Goal: Task Accomplishment & Management: Manage account settings

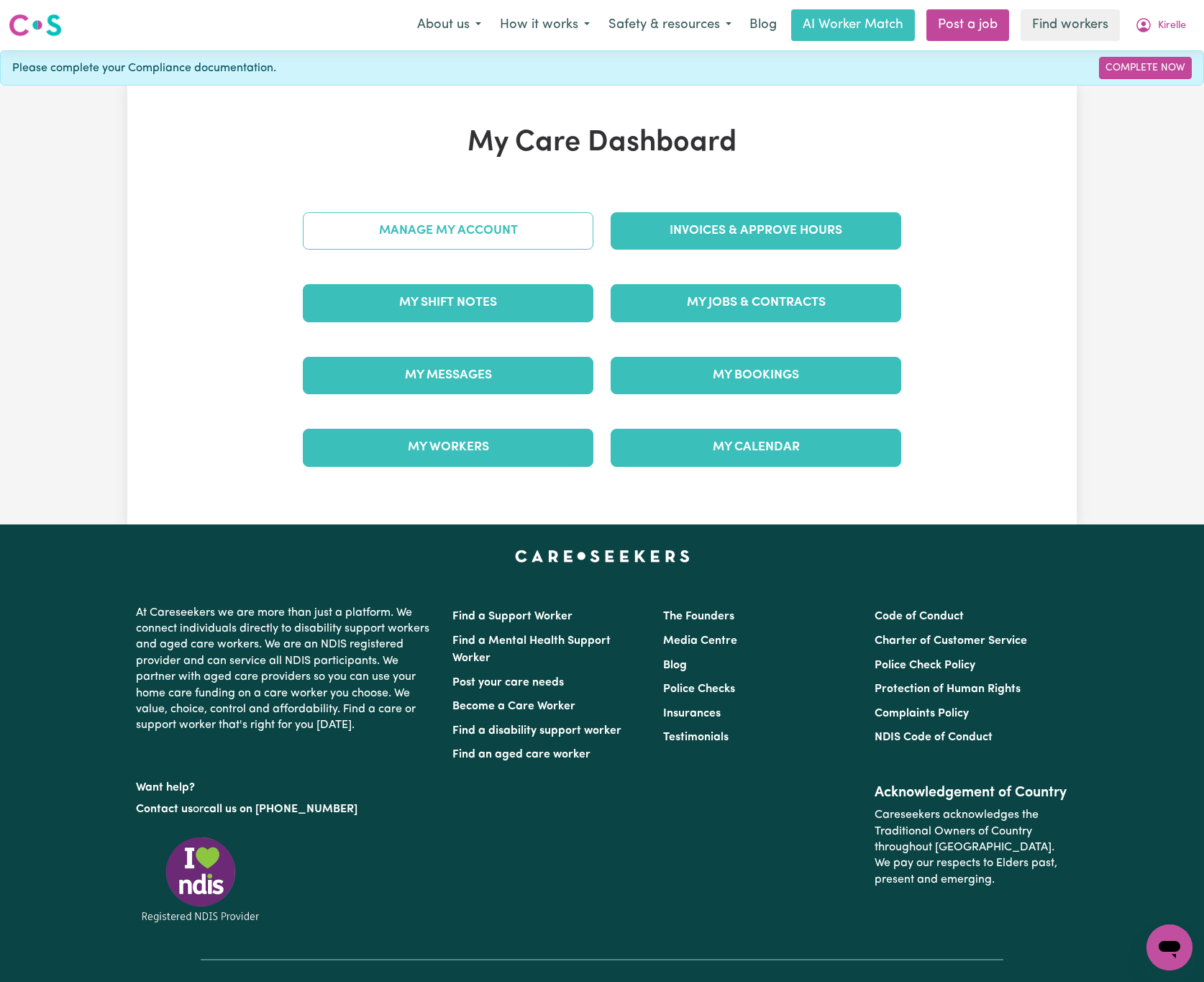
click at [516, 216] on link "Manage My Account" at bounding box center [448, 231] width 291 height 37
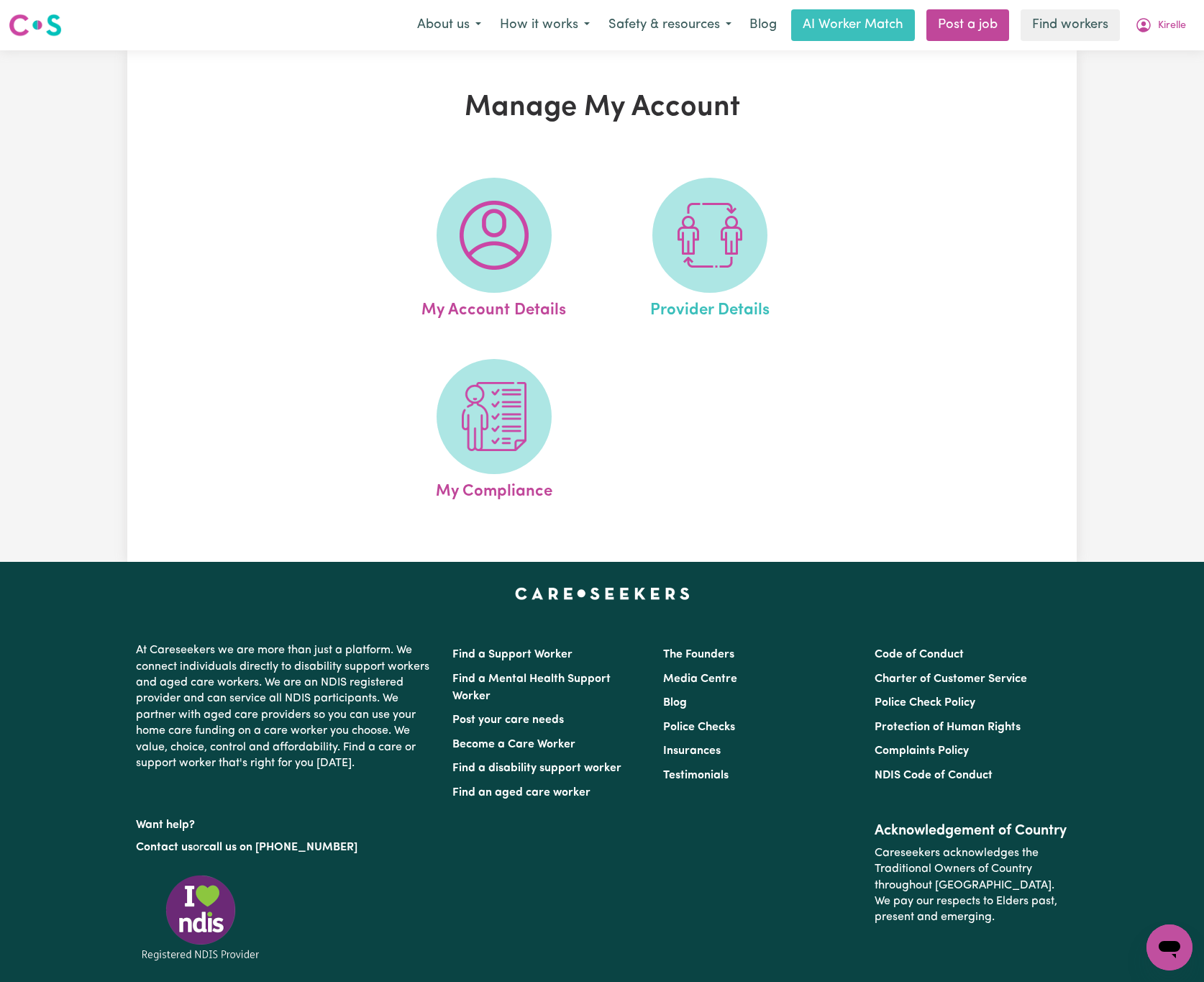
click at [777, 282] on link "Provider Details" at bounding box center [710, 251] width 207 height 145
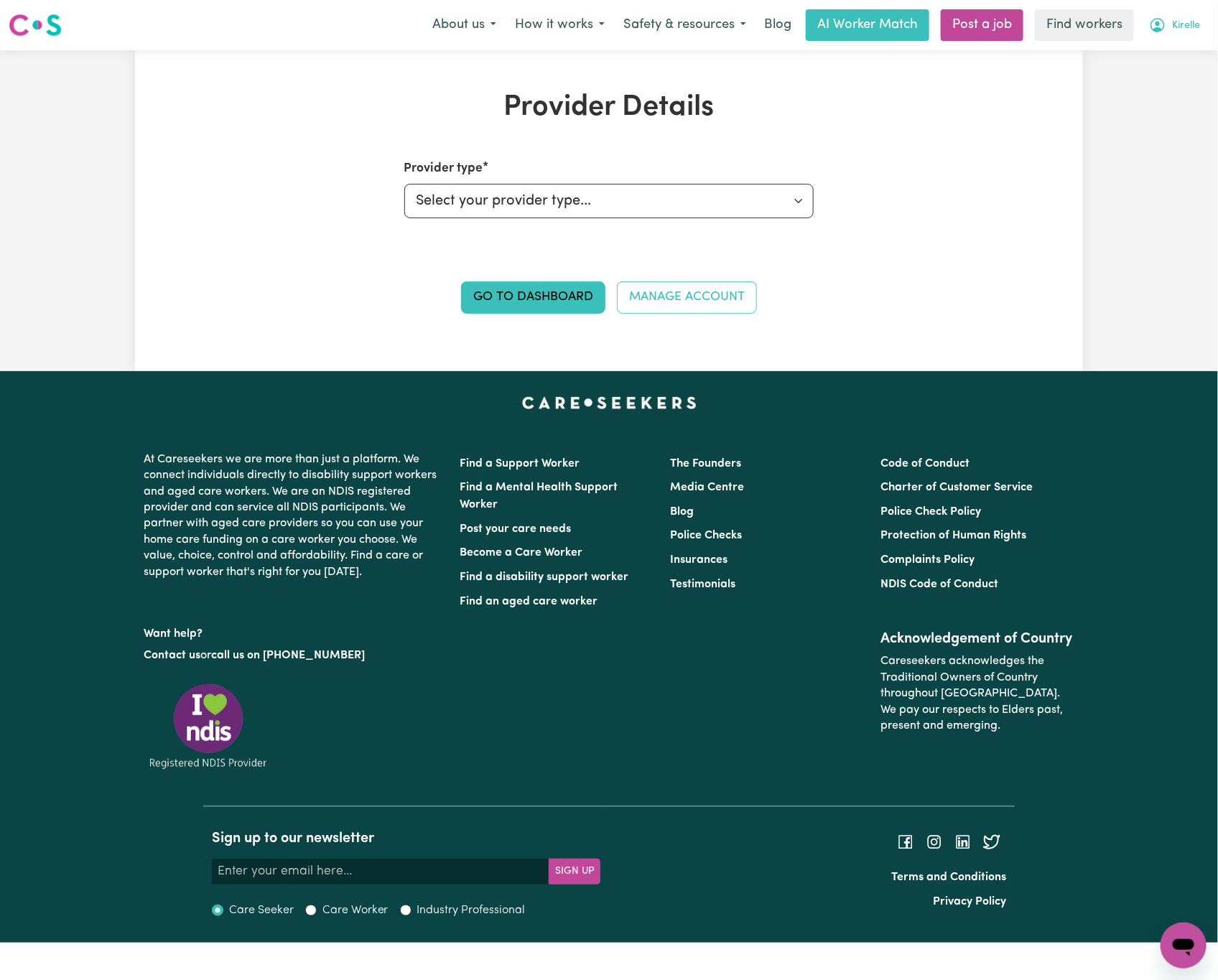
drag, startPoint x: 1182, startPoint y: 37, endPoint x: 1189, endPoint y: 15, distance: 23.1
click at [1183, 36] on button "Kirelle" at bounding box center [1174, 25] width 70 height 30
click at [1182, 47] on link "My Dashboard" at bounding box center [1152, 56] width 114 height 27
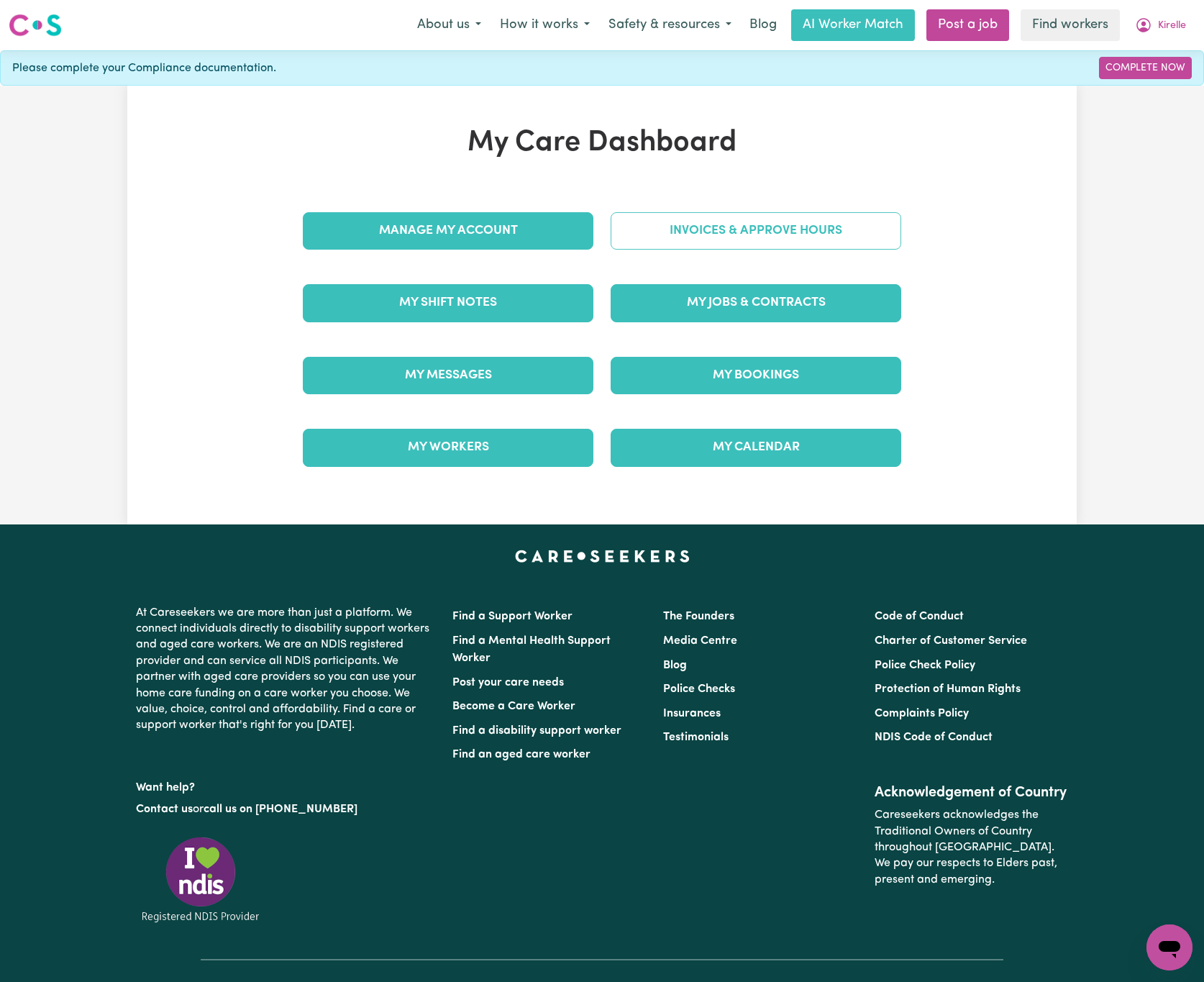
click at [870, 233] on link "Invoices & Approve Hours" at bounding box center [756, 231] width 291 height 37
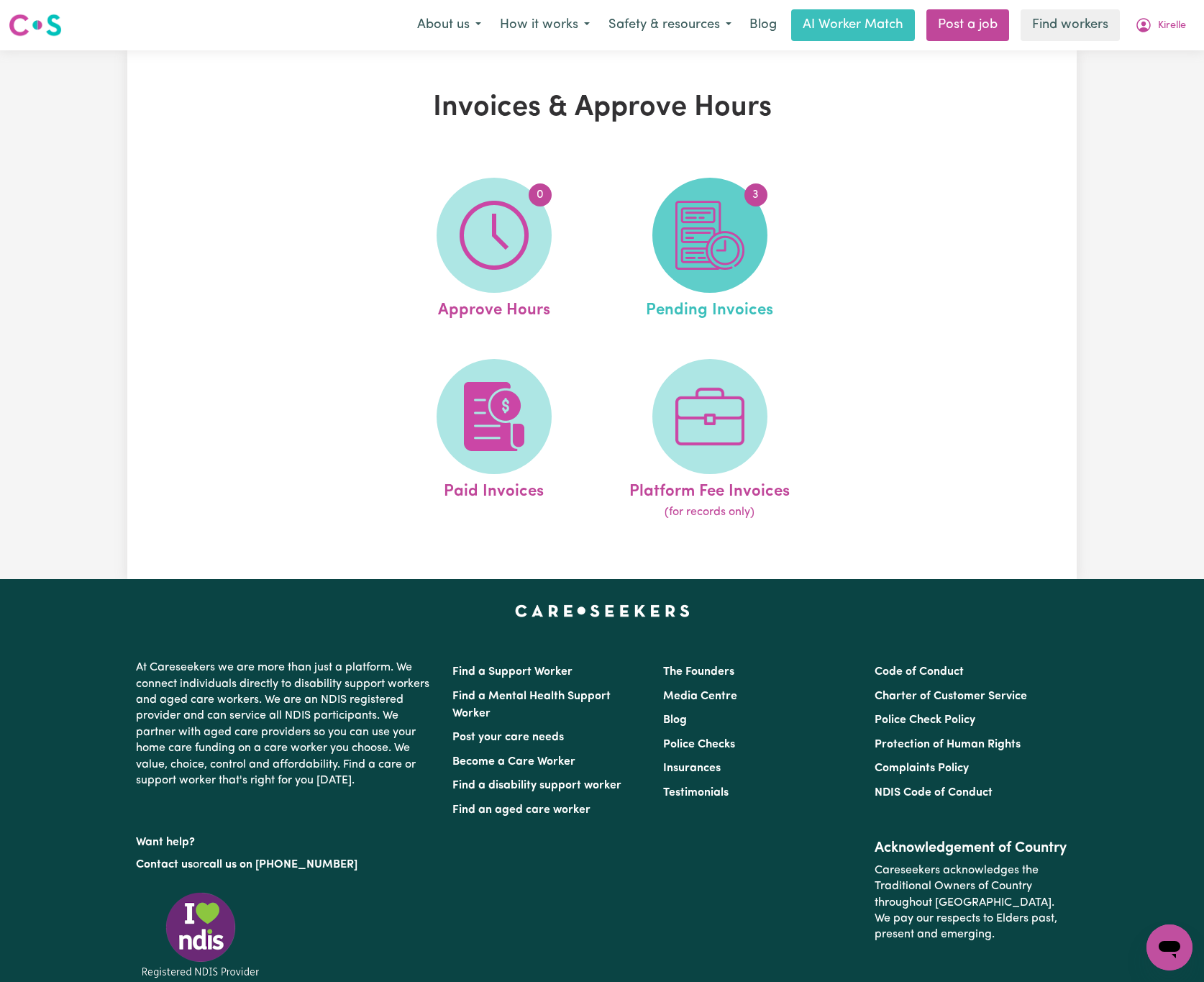
click at [712, 252] on img at bounding box center [710, 234] width 69 height 69
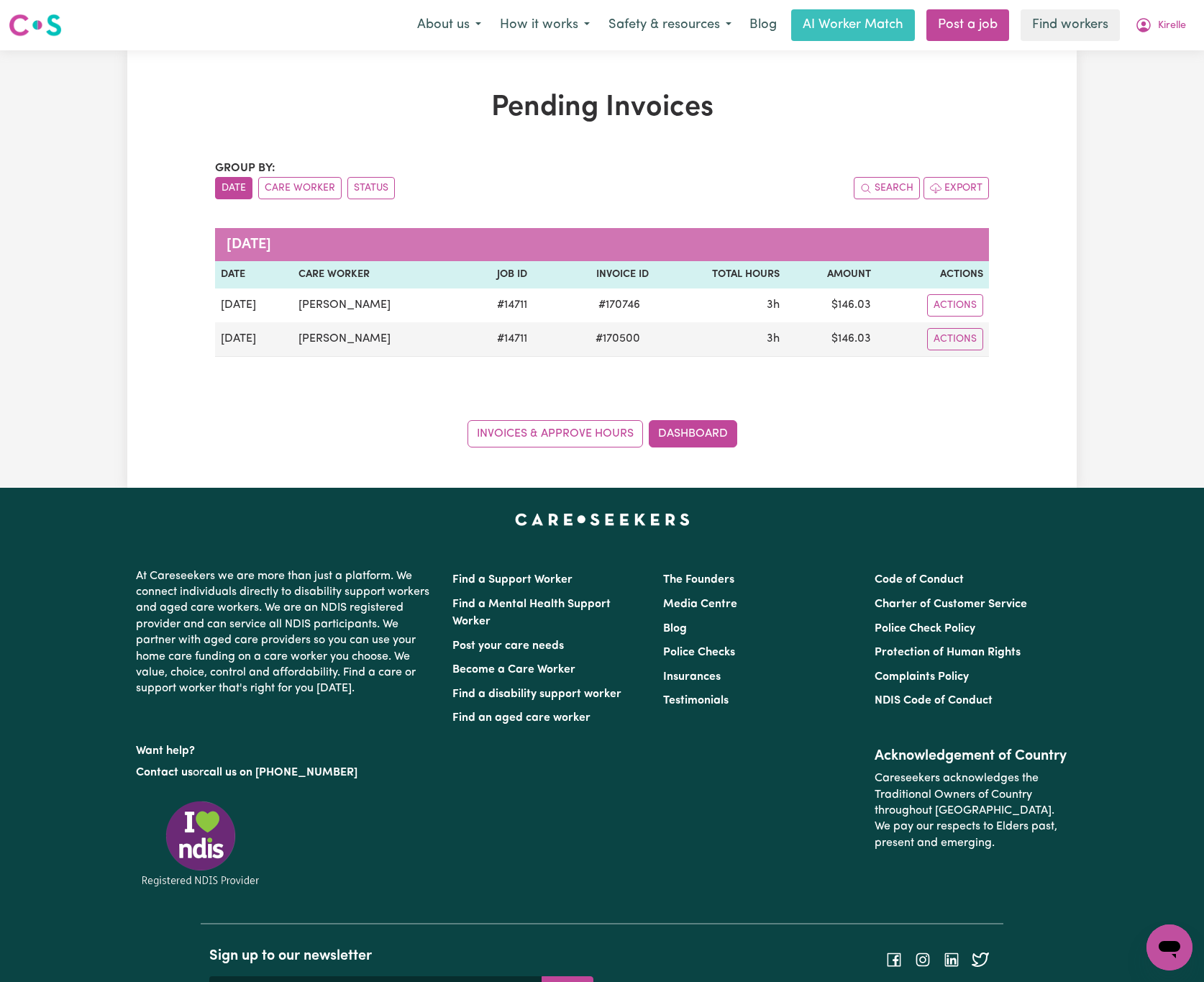
click at [583, 372] on div "Group by: Date Care Worker Status Search Export [DATE] Date Care Worker Job ID …" at bounding box center [602, 303] width 774 height 288
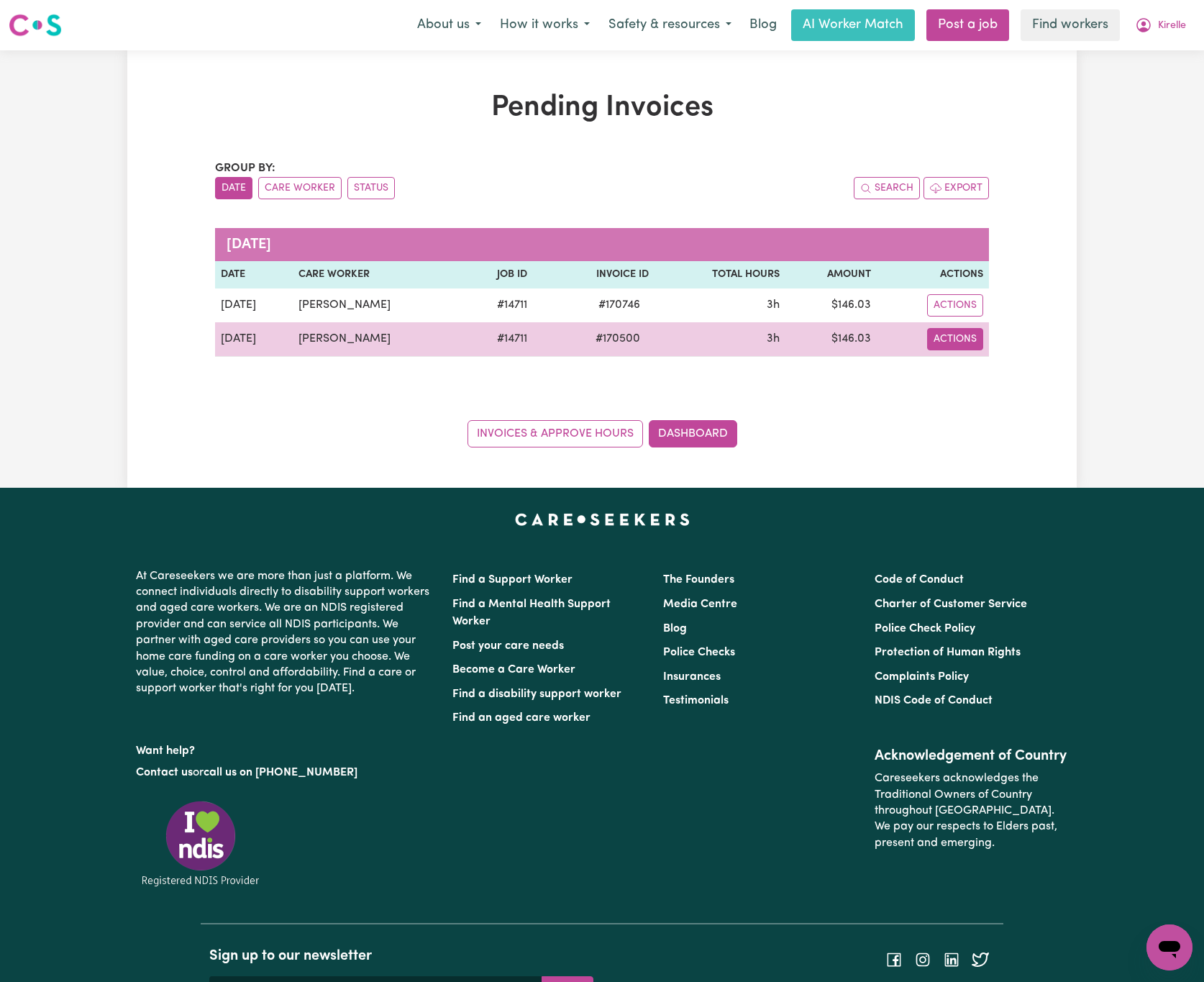
click at [952, 316] on button "Actions" at bounding box center [955, 305] width 56 height 22
click at [963, 372] on link "Download Invoice" at bounding box center [998, 373] width 132 height 29
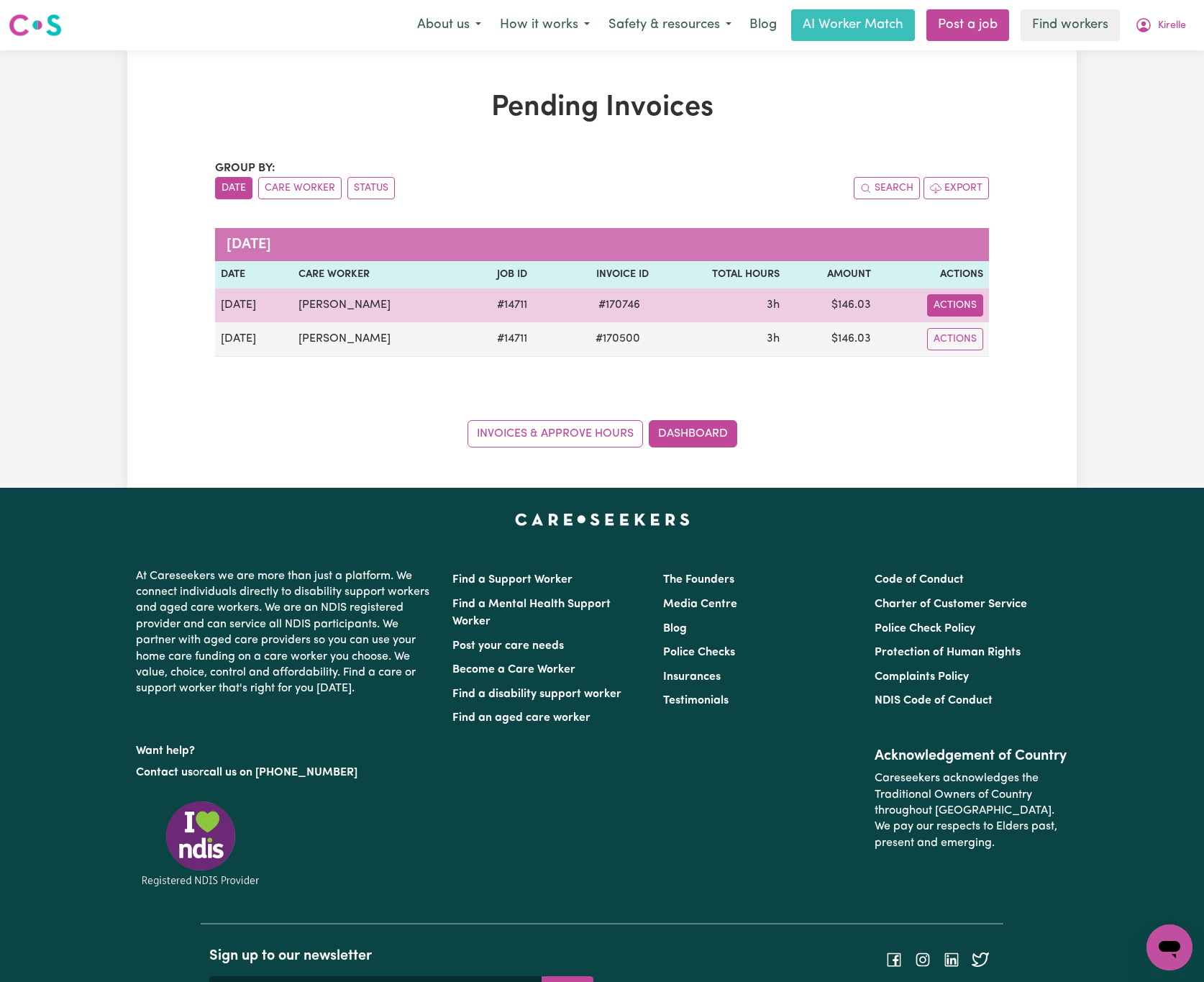
click at [970, 312] on button "Actions" at bounding box center [955, 305] width 56 height 22
click at [978, 335] on link "Download Invoice" at bounding box center [998, 339] width 132 height 29
